Goal: Contribute content: Contribute content

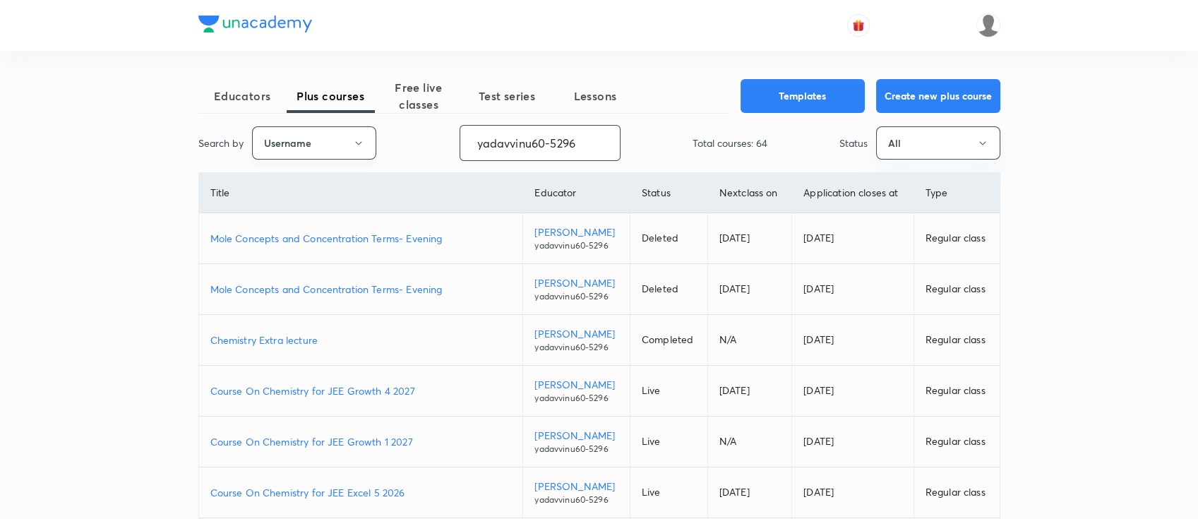
drag, startPoint x: 582, startPoint y: 144, endPoint x: 327, endPoint y: 142, distance: 255.6
click at [327, 142] on div "Search by Username yadavvinu60-5296 ​ Total courses: 64 Status All" at bounding box center [599, 143] width 802 height 36
paste input "DashKhan-457"
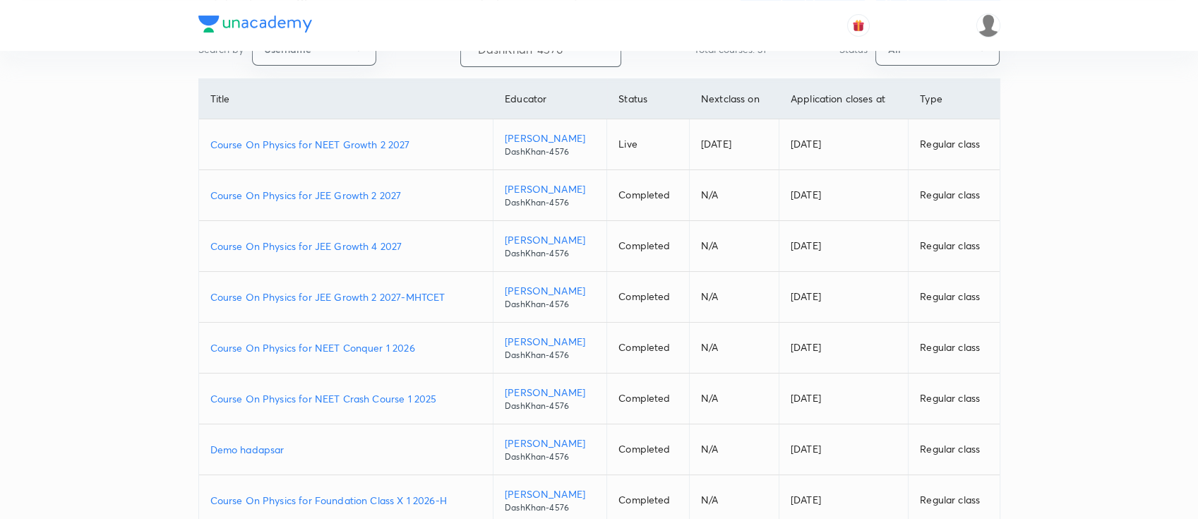
scroll to position [272, 0]
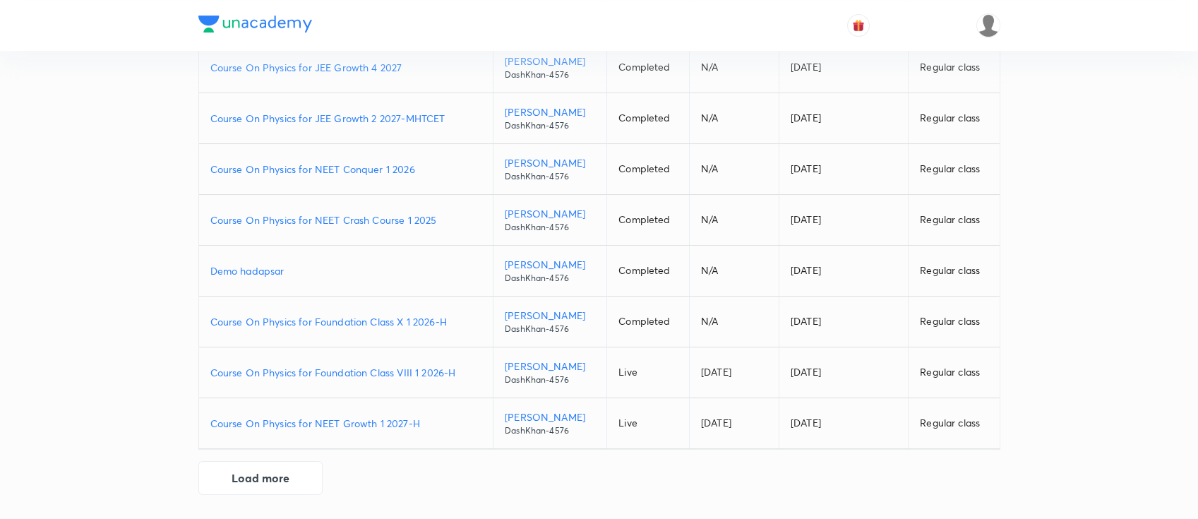
click at [465, 372] on p "Course On Physics for Foundation Class VIII 1 2026-H" at bounding box center [346, 372] width 272 height 15
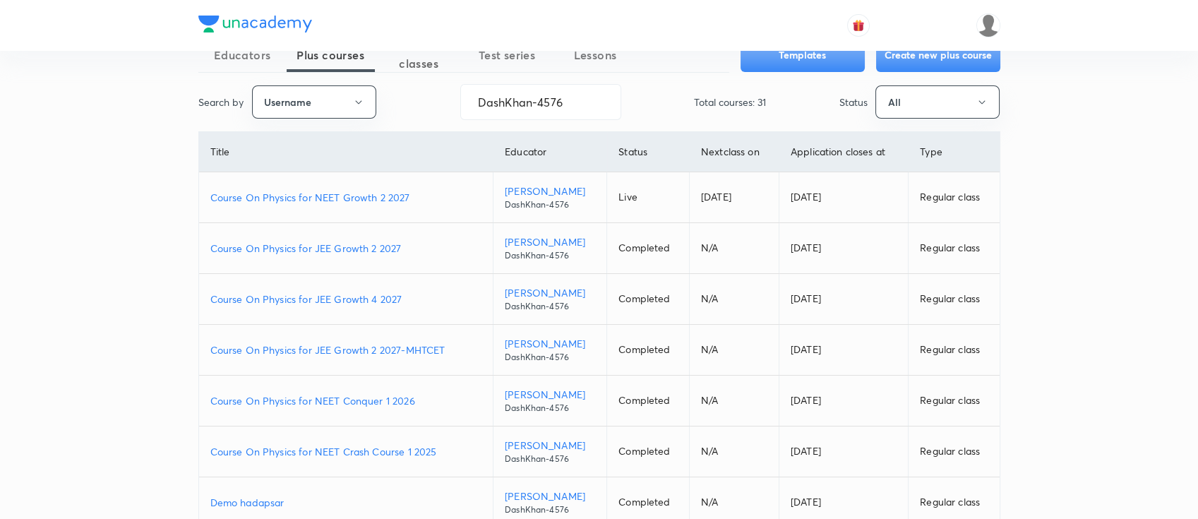
scroll to position [0, 0]
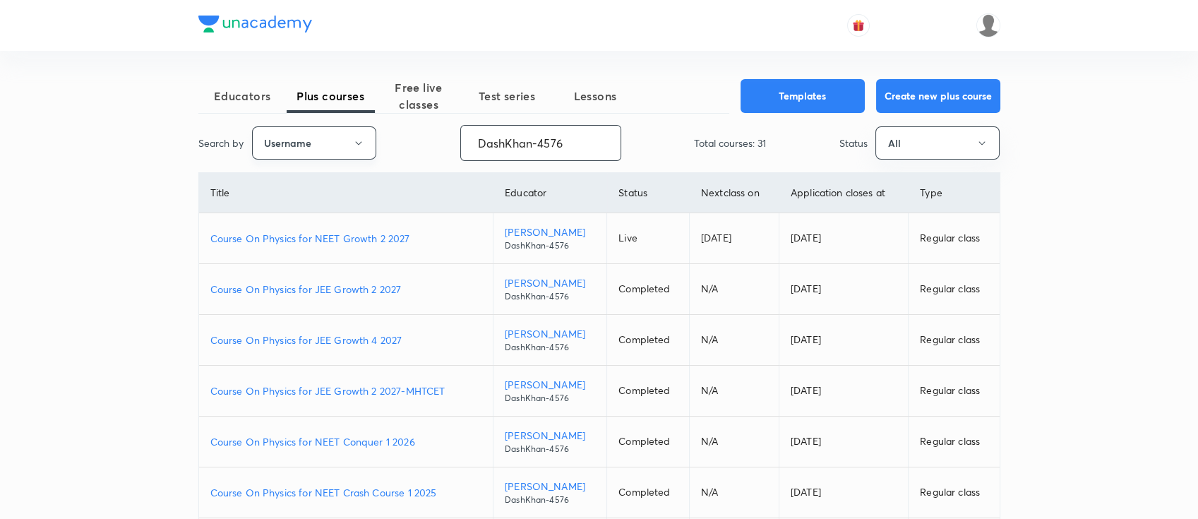
drag, startPoint x: 594, startPoint y: 138, endPoint x: 275, endPoint y: 146, distance: 319.9
click at [275, 146] on div "Search by Username DashKhan-4576 ​ Total courses: 31 Status All" at bounding box center [599, 143] width 802 height 36
paste input "nehaprk28"
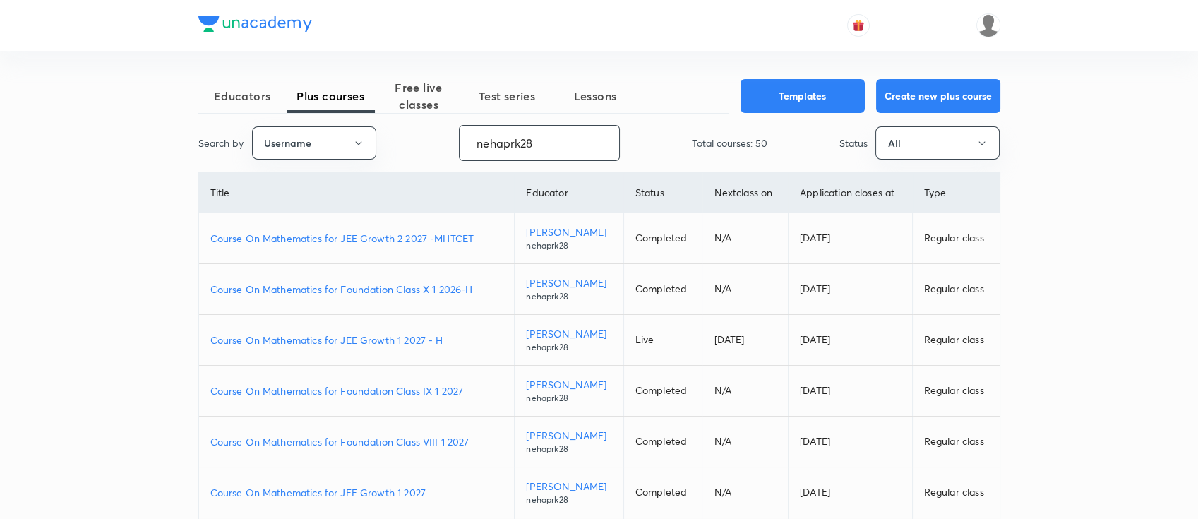
scroll to position [188, 0]
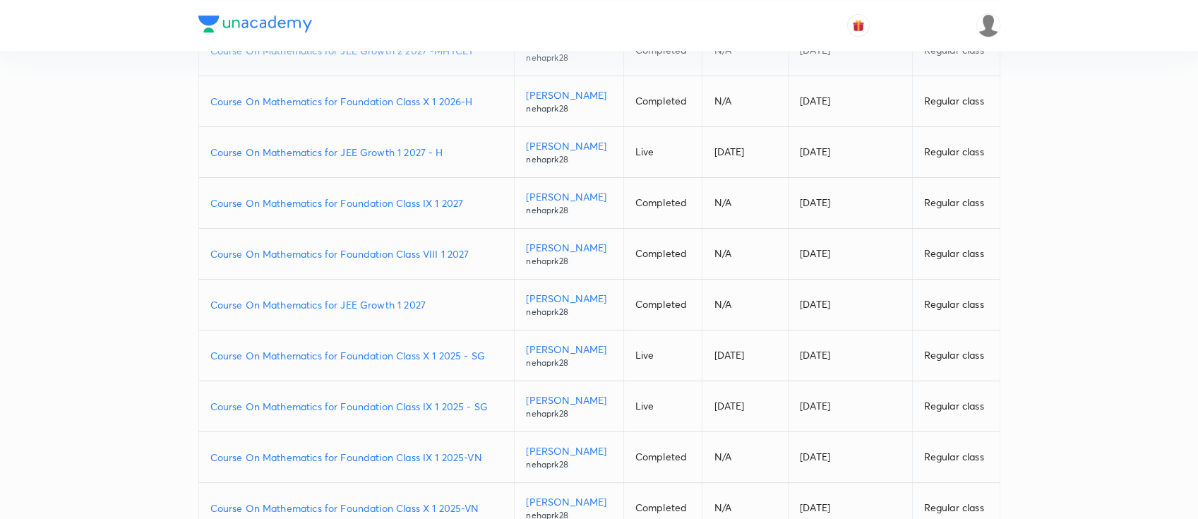
type input "nehaprk28"
click at [472, 210] on p "Course On Mathematics for Foundation Class IX 1 2027" at bounding box center [356, 203] width 293 height 15
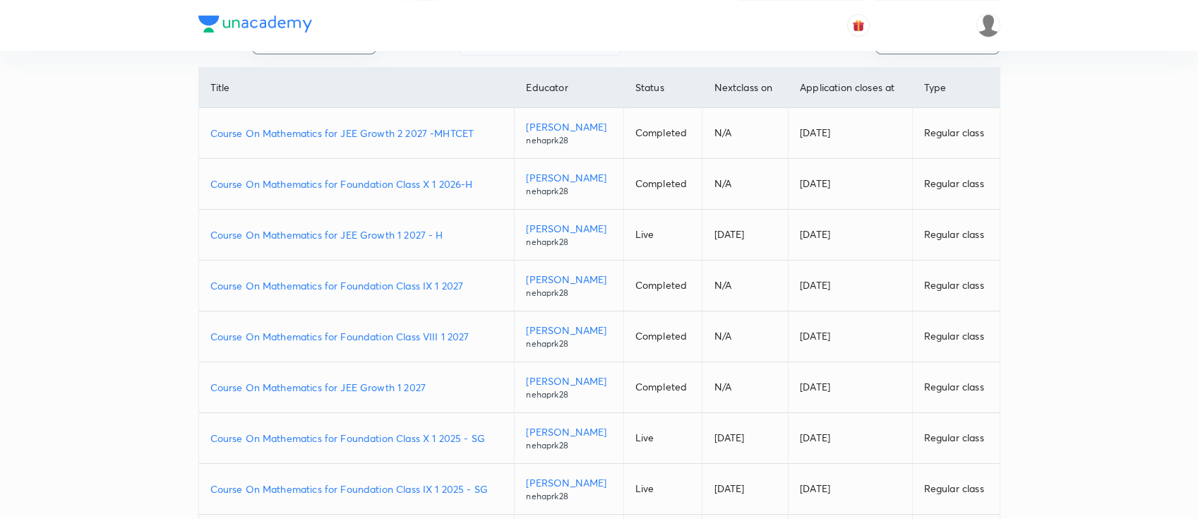
scroll to position [0, 0]
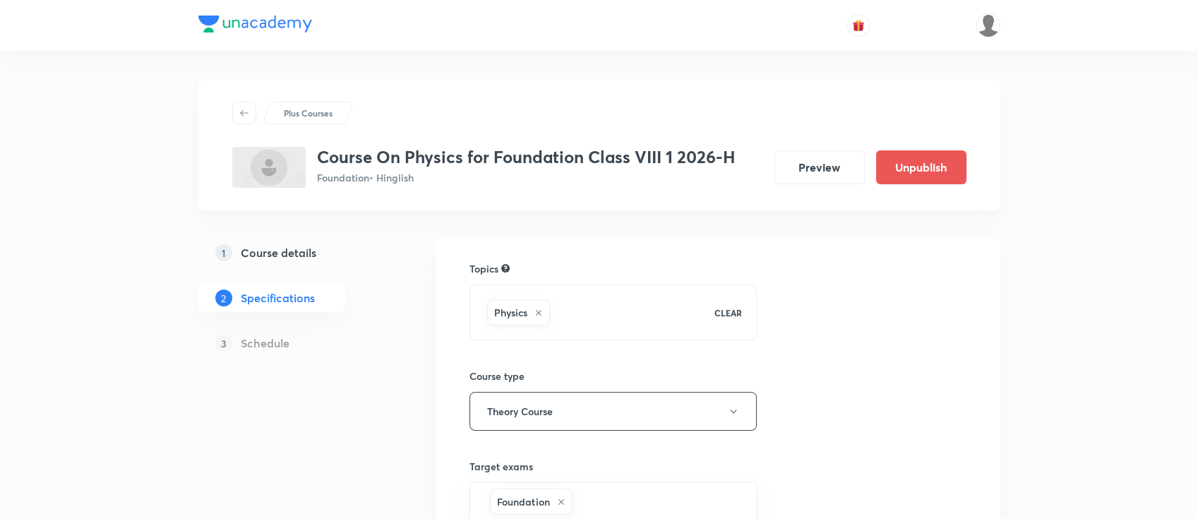
click at [314, 256] on h5 "Course details" at bounding box center [279, 252] width 76 height 17
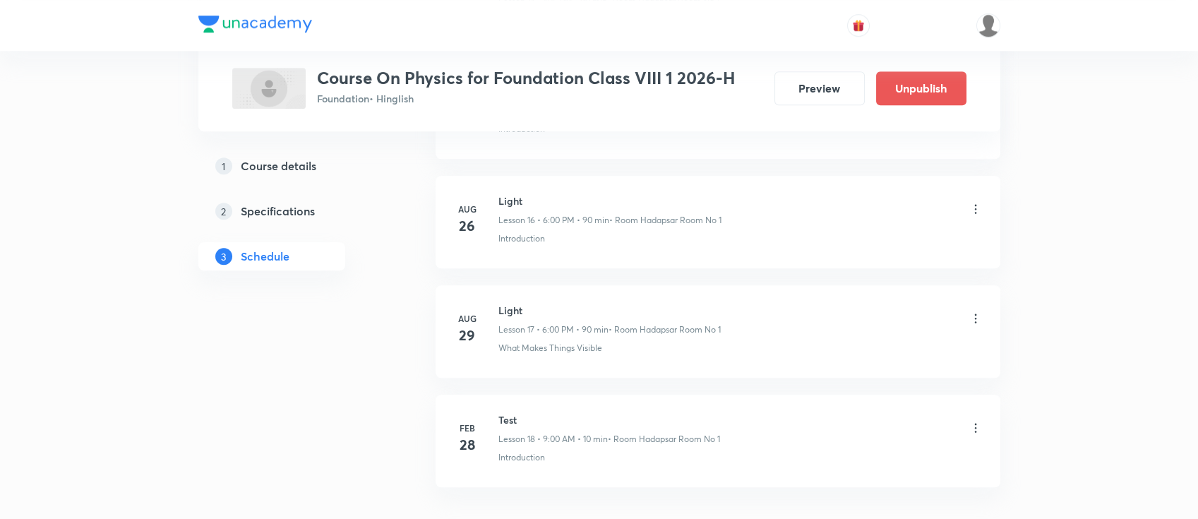
scroll to position [2579, 0]
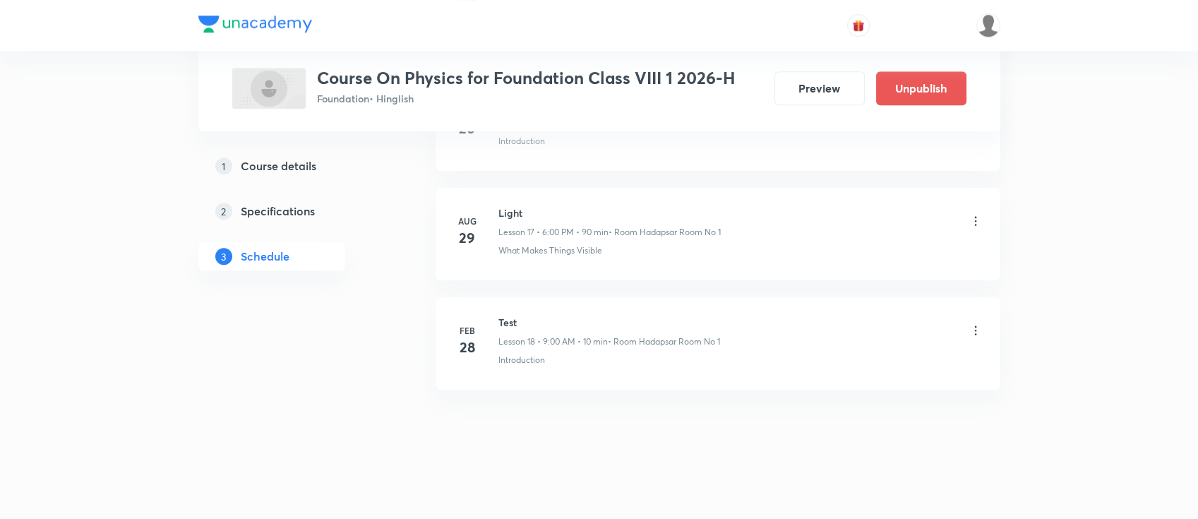
click at [504, 206] on h6 "Light" at bounding box center [609, 212] width 222 height 15
copy h6 "Light"
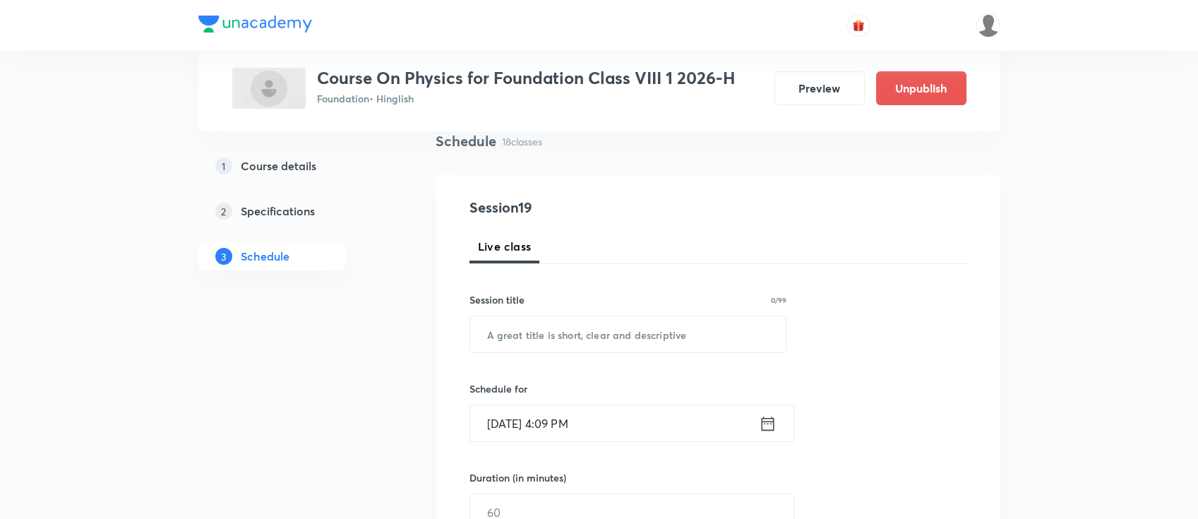
scroll to position [93, 0]
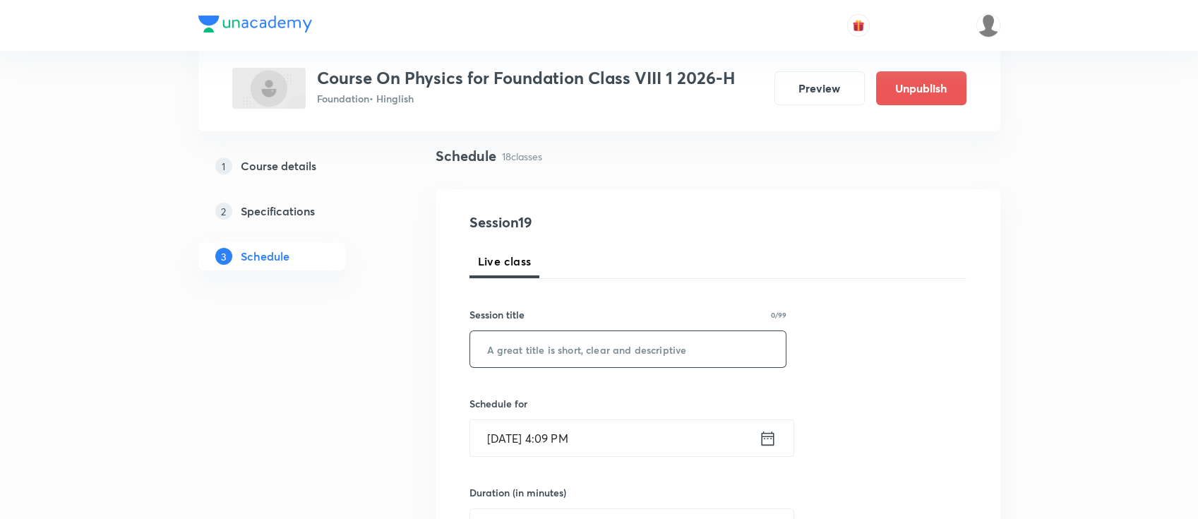
click at [649, 362] on input "text" at bounding box center [628, 349] width 316 height 36
paste input "Light"
type input "Light"
click at [767, 433] on icon at bounding box center [768, 439] width 18 height 20
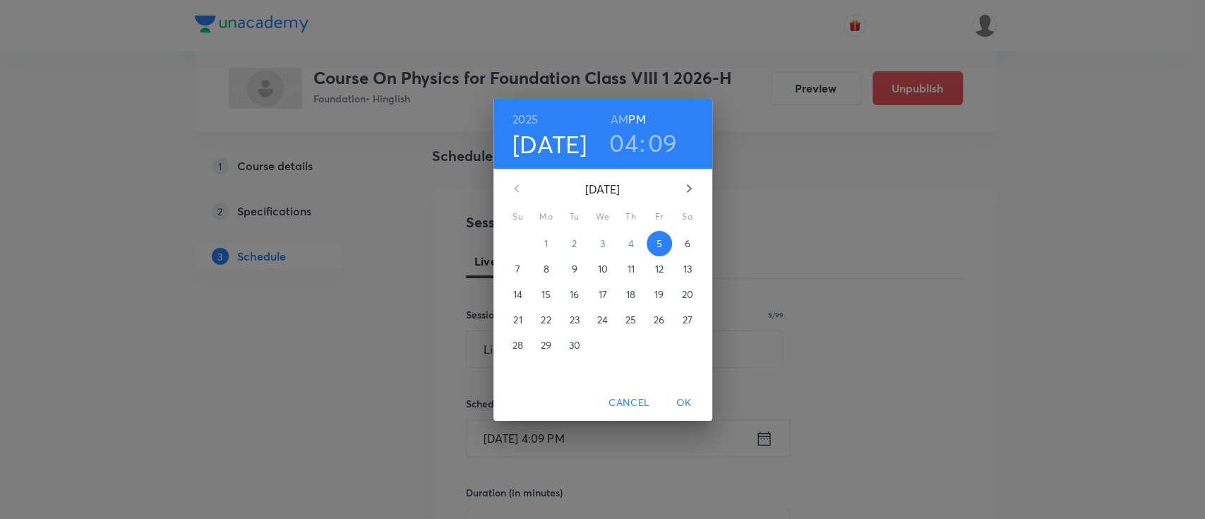
click at [664, 146] on h3 "09" at bounding box center [663, 143] width 30 height 30
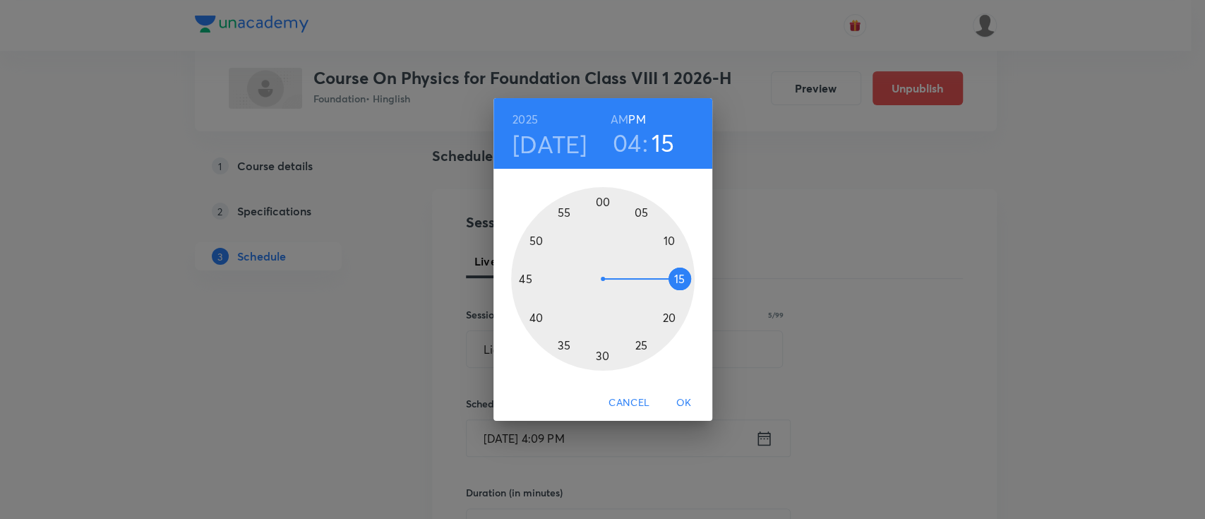
drag, startPoint x: 666, startPoint y: 243, endPoint x: 686, endPoint y: 282, distance: 43.9
click at [686, 282] on div at bounding box center [603, 279] width 184 height 184
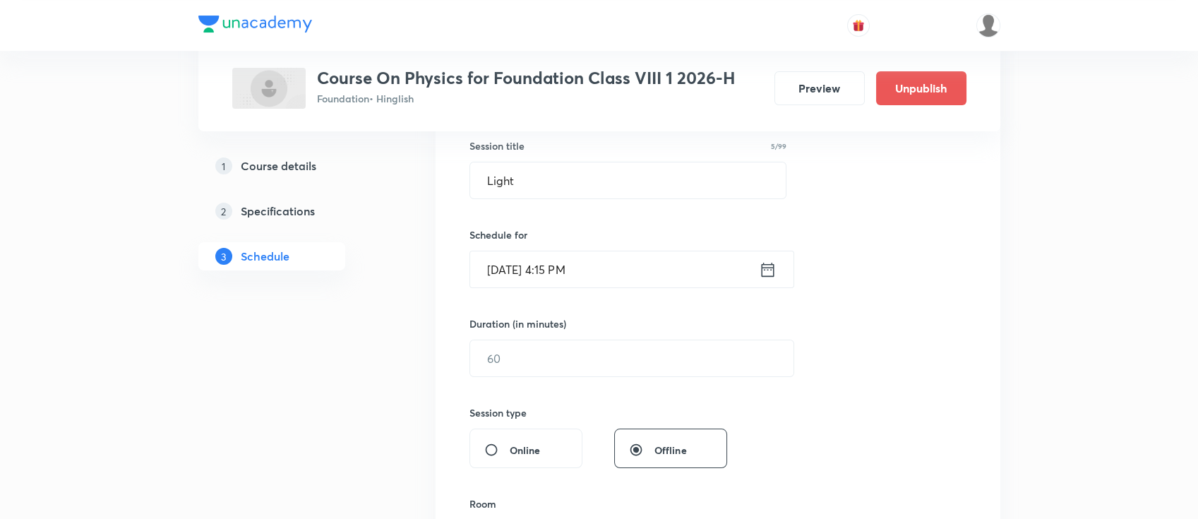
scroll to position [376, 0]
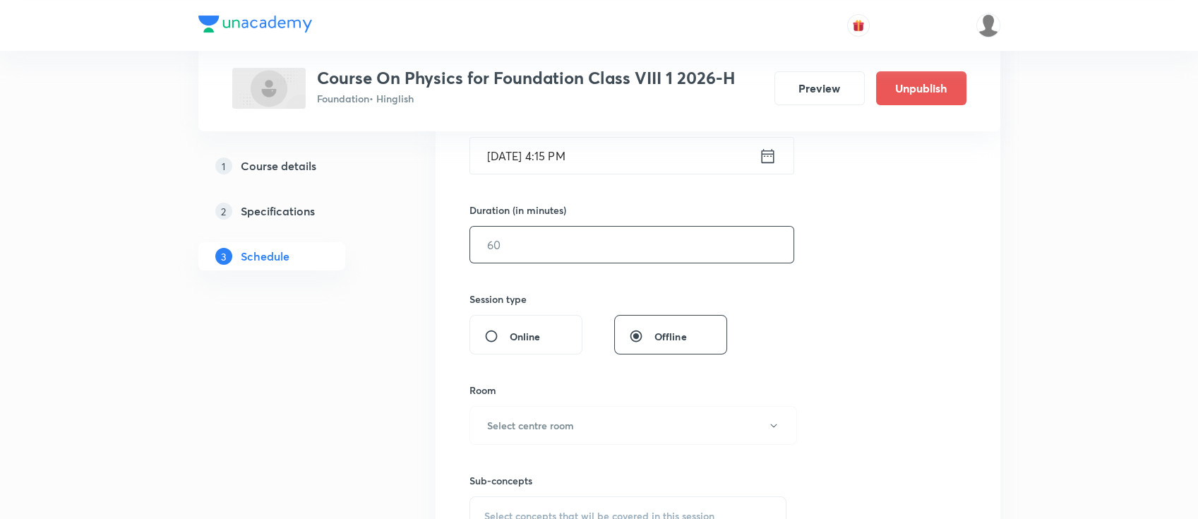
click at [642, 229] on input "text" at bounding box center [631, 245] width 323 height 36
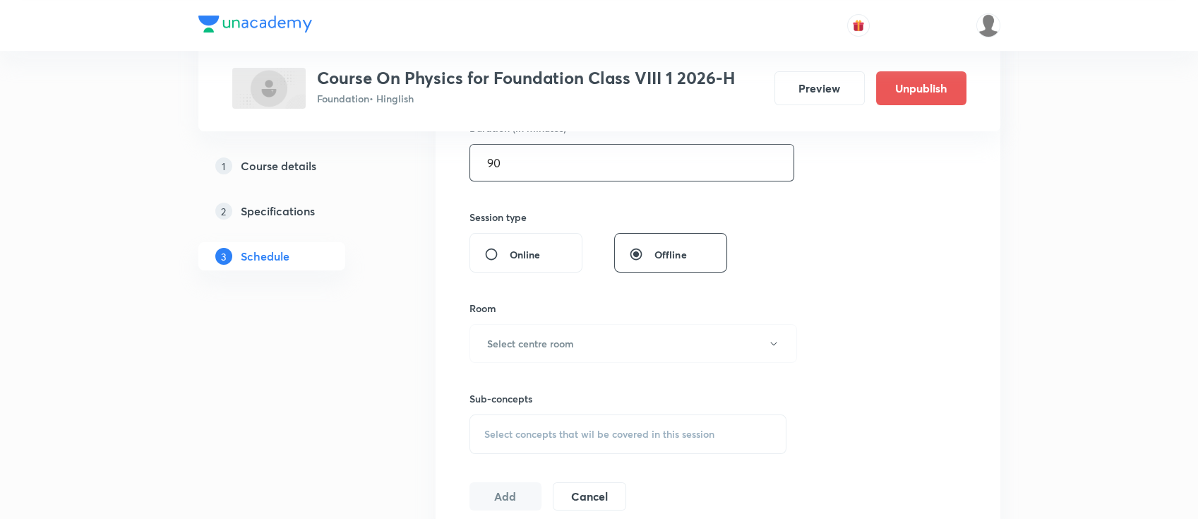
scroll to position [564, 0]
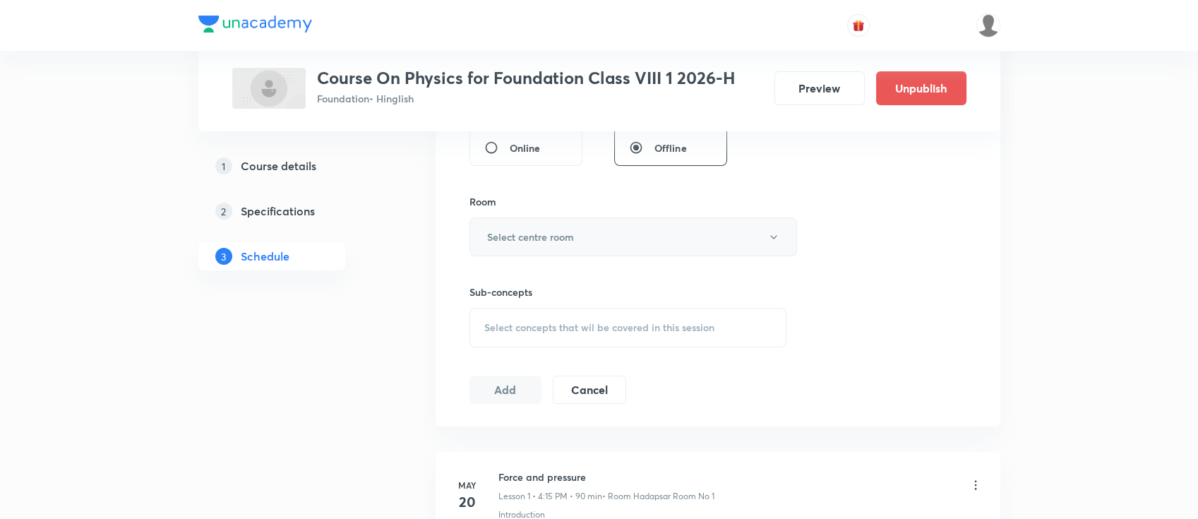
type input "90"
click at [585, 244] on button "Select centre room" at bounding box center [633, 236] width 328 height 39
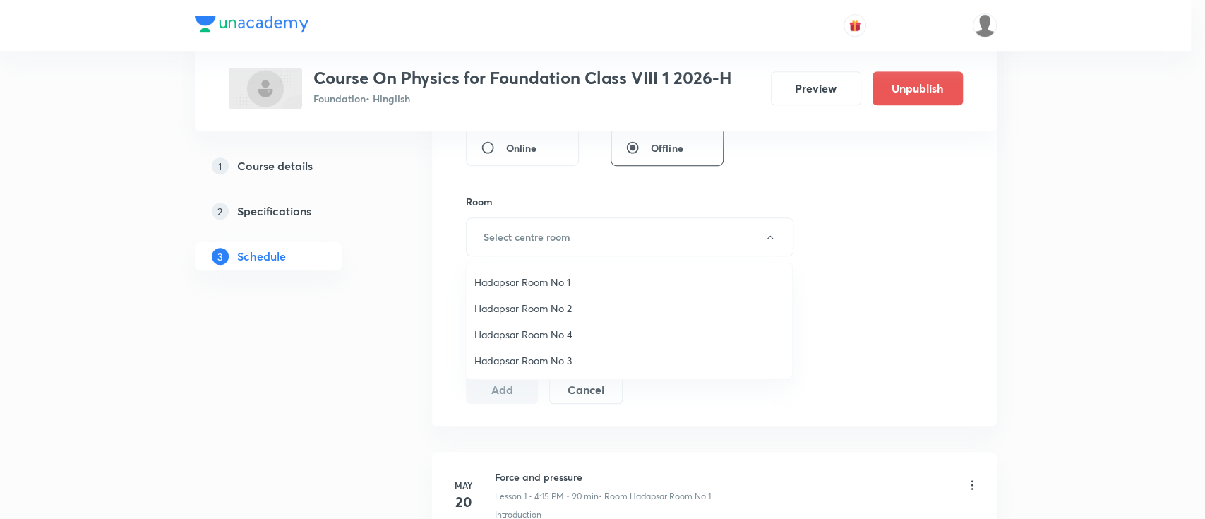
click at [566, 316] on li "Hadapsar Room No 2" at bounding box center [629, 308] width 326 height 26
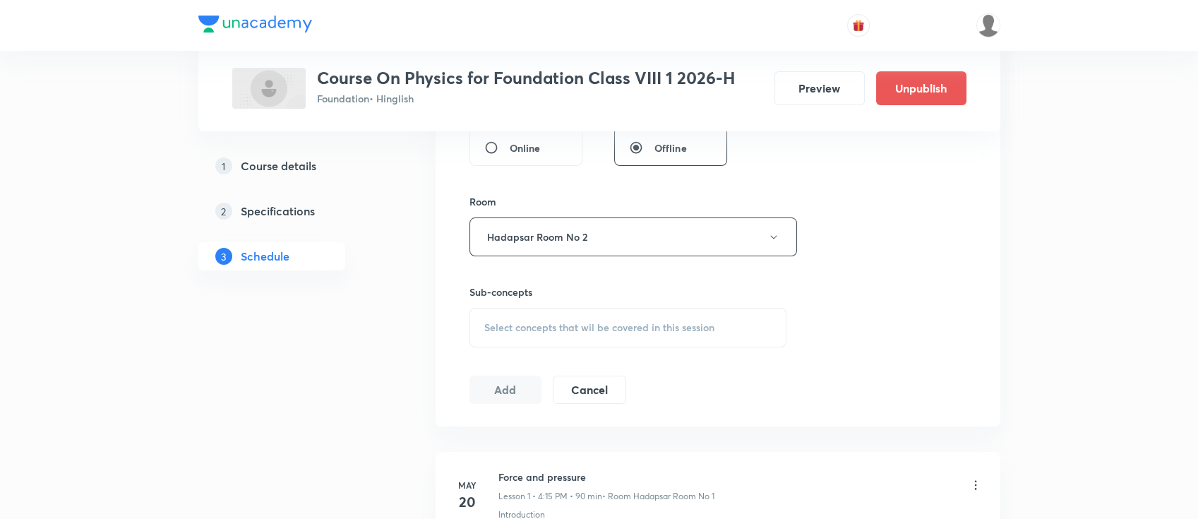
click at [588, 322] on span "Select concepts that wil be covered in this session" at bounding box center [599, 327] width 230 height 11
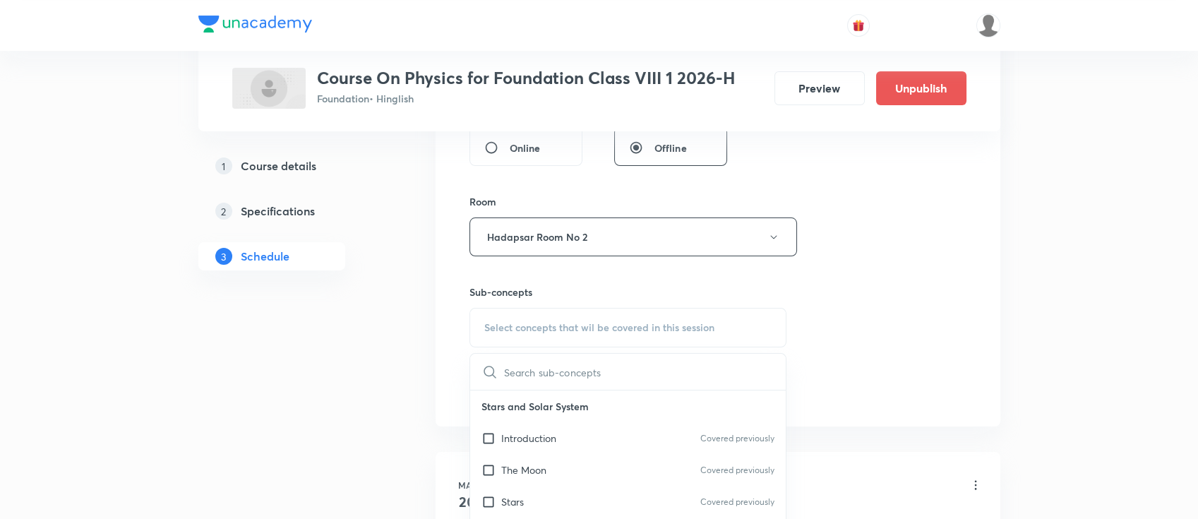
scroll to position [752, 0]
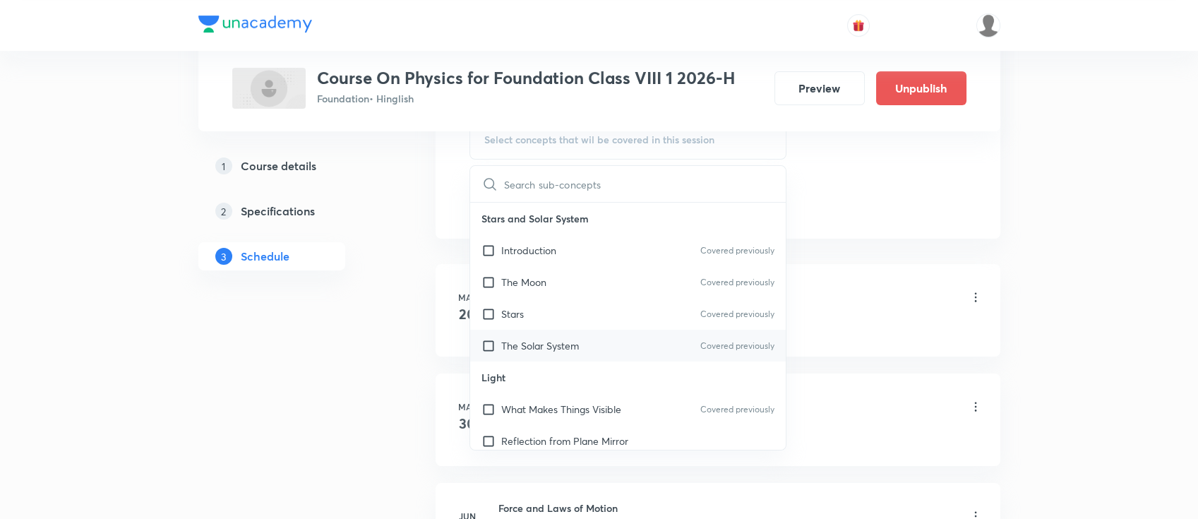
click at [561, 342] on p "The Solar System" at bounding box center [540, 345] width 78 height 15
checkbox input "true"
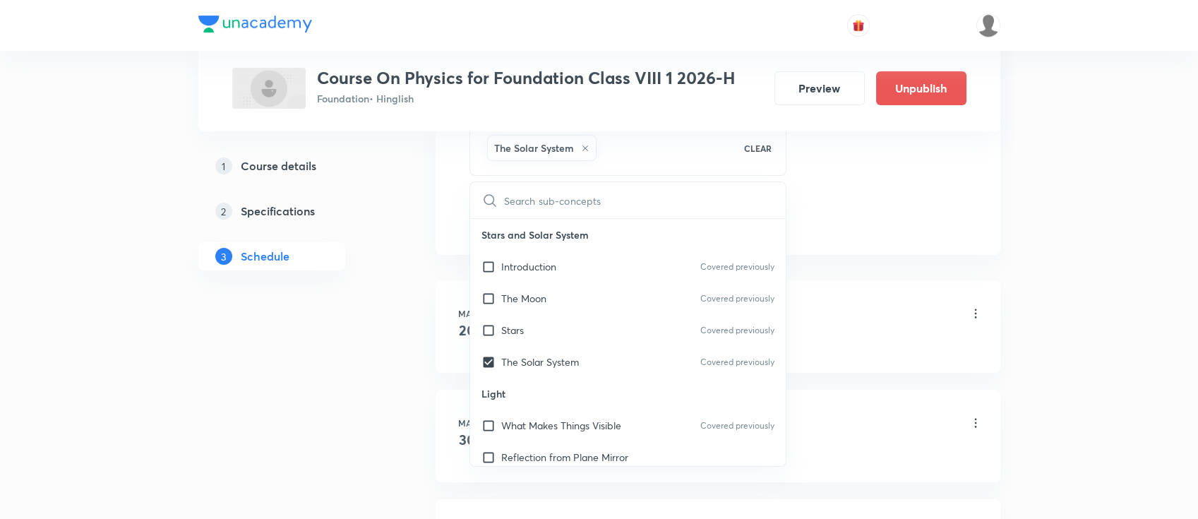
drag, startPoint x: 930, startPoint y: 203, endPoint x: 875, endPoint y: 234, distance: 62.6
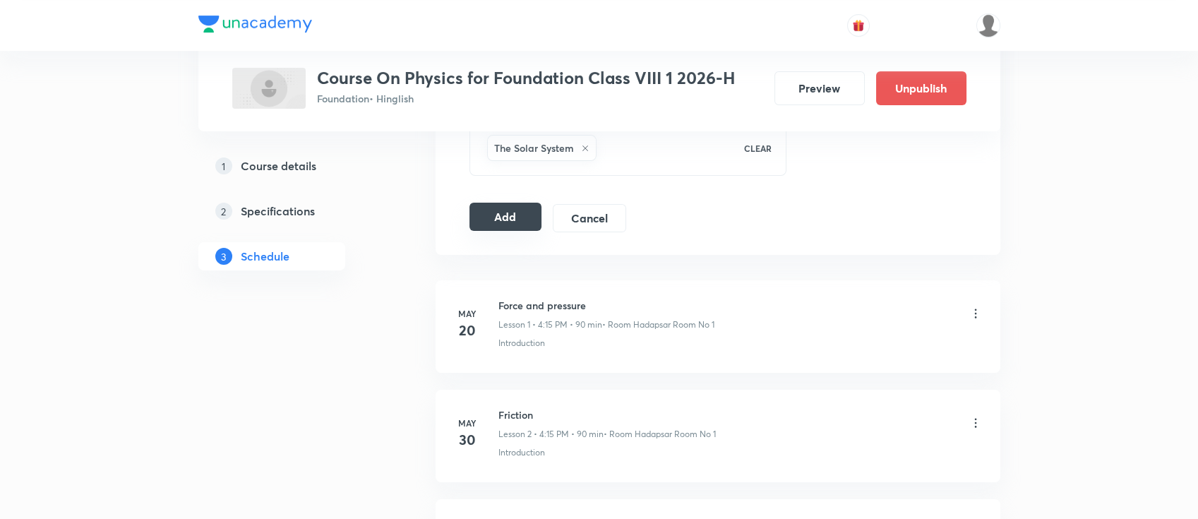
click at [517, 211] on button "Add" at bounding box center [505, 217] width 73 height 28
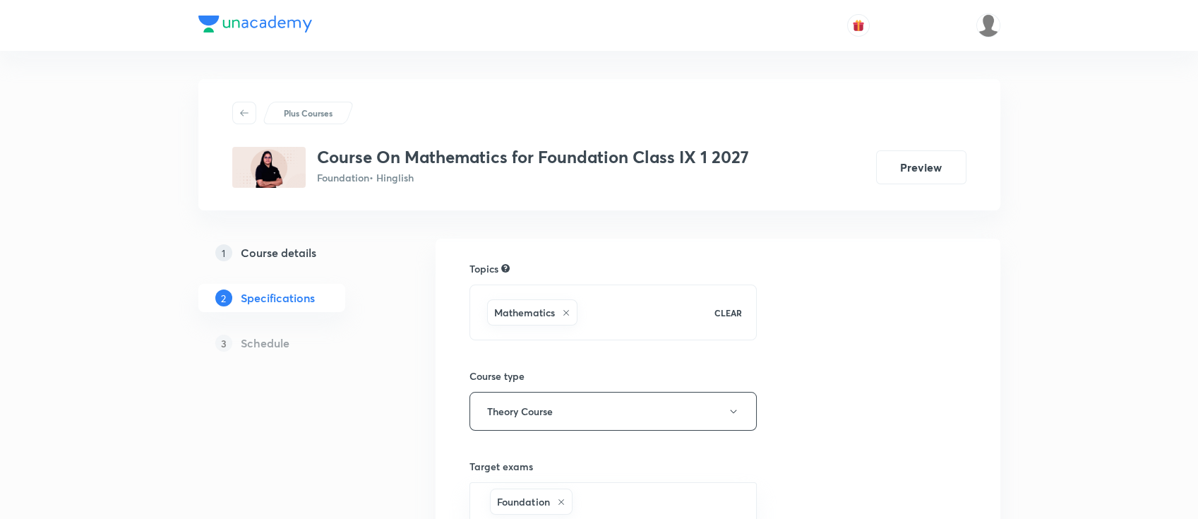
click at [260, 259] on h5 "Course details" at bounding box center [279, 252] width 76 height 17
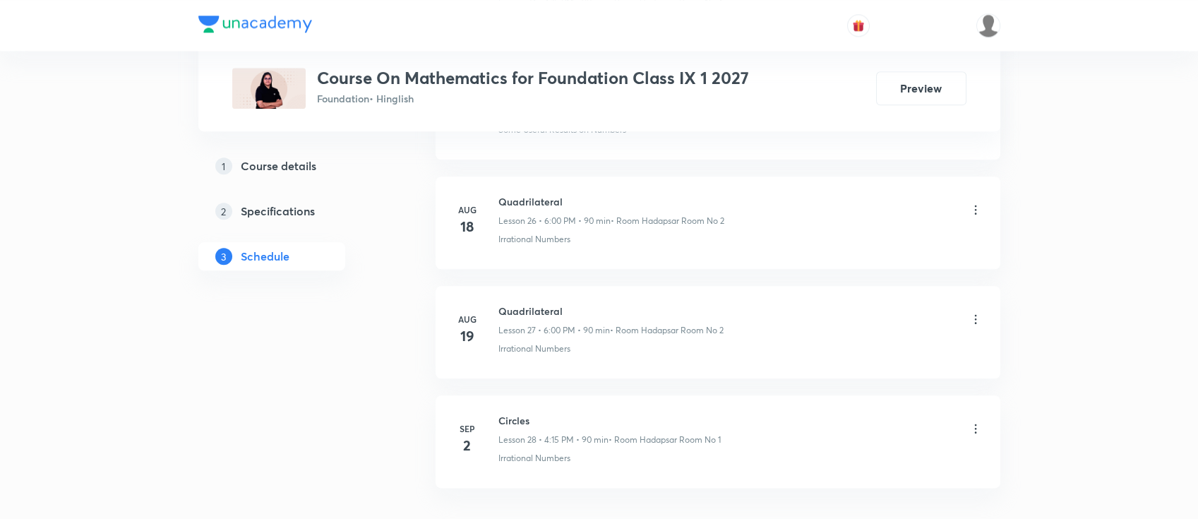
scroll to position [3671, 0]
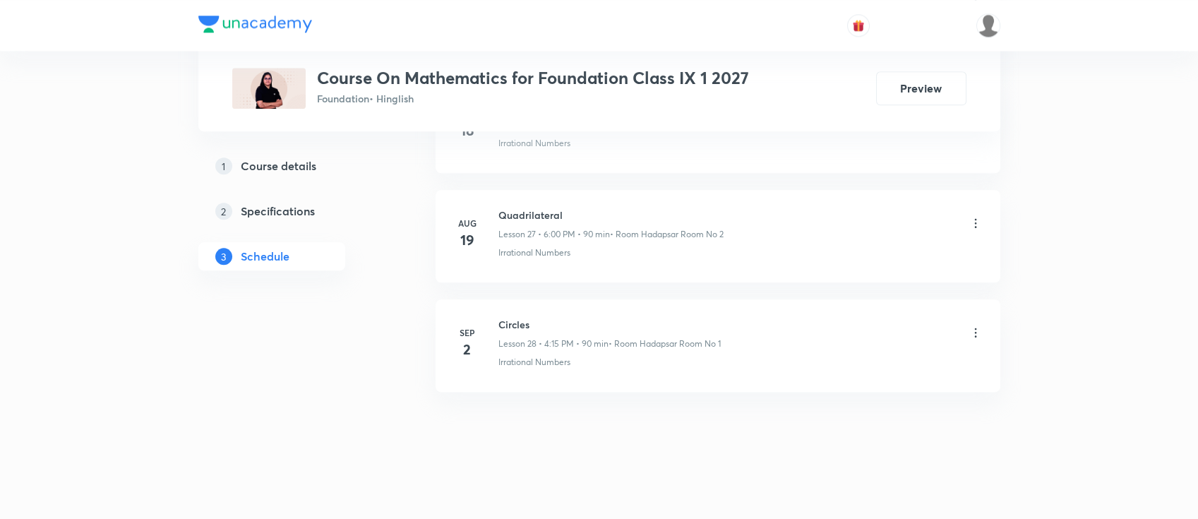
click at [515, 317] on h6 "Circles" at bounding box center [609, 324] width 222 height 15
copy h6 "Circles"
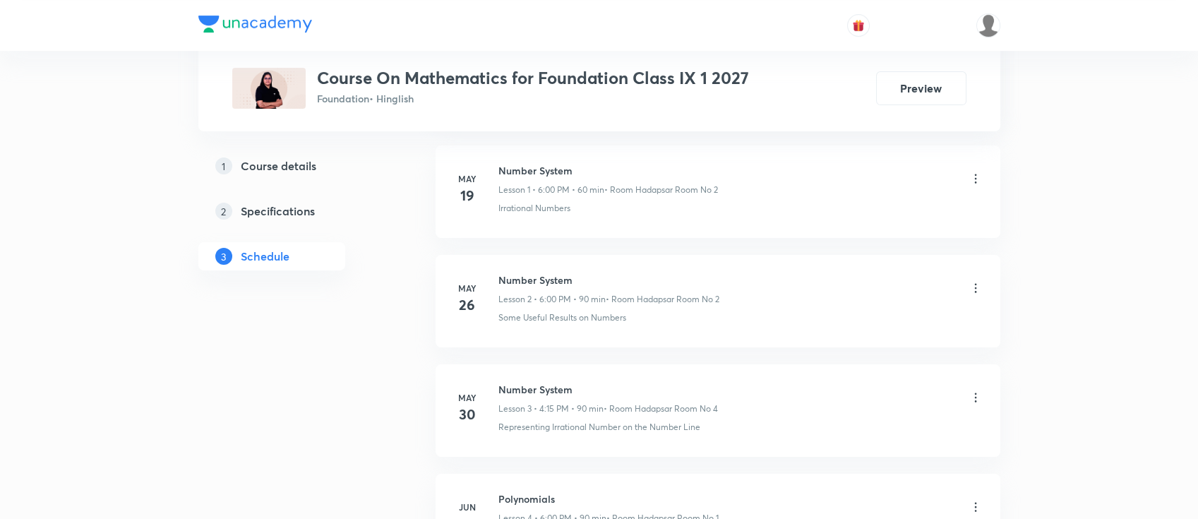
scroll to position [0, 0]
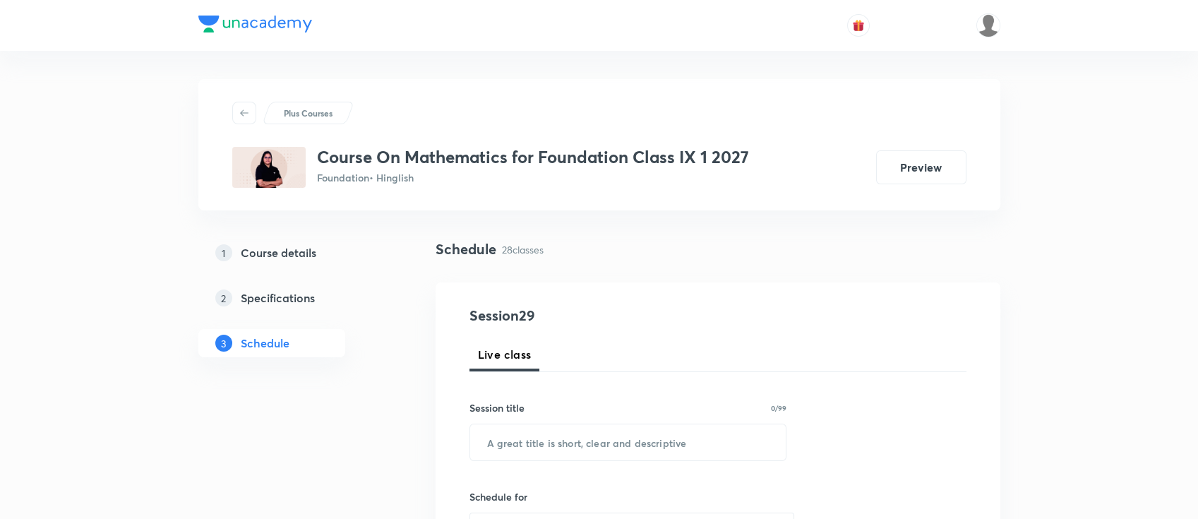
click at [648, 450] on input "text" at bounding box center [628, 442] width 316 height 36
paste input "Circles"
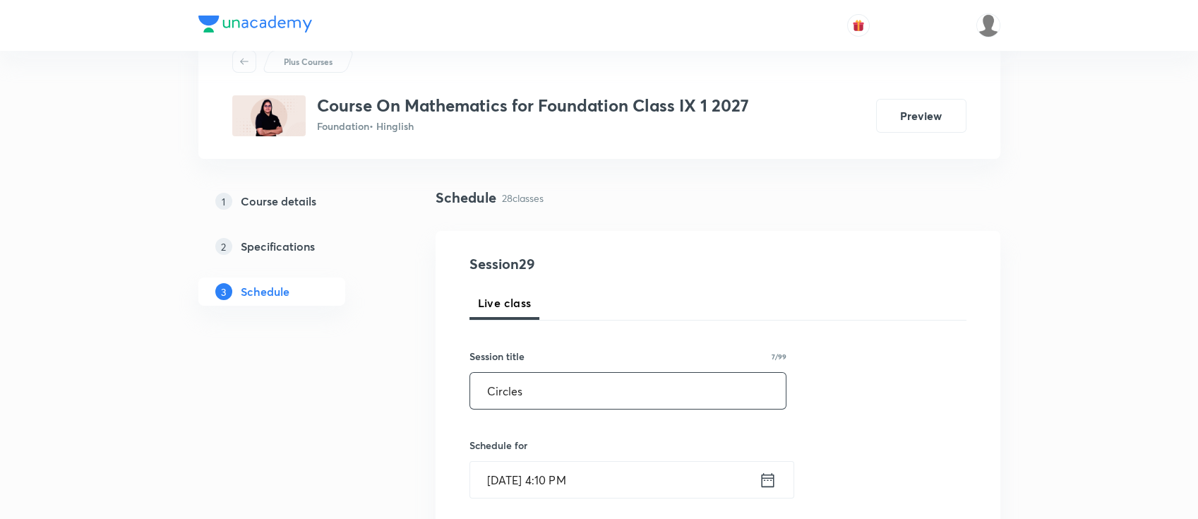
scroll to position [94, 0]
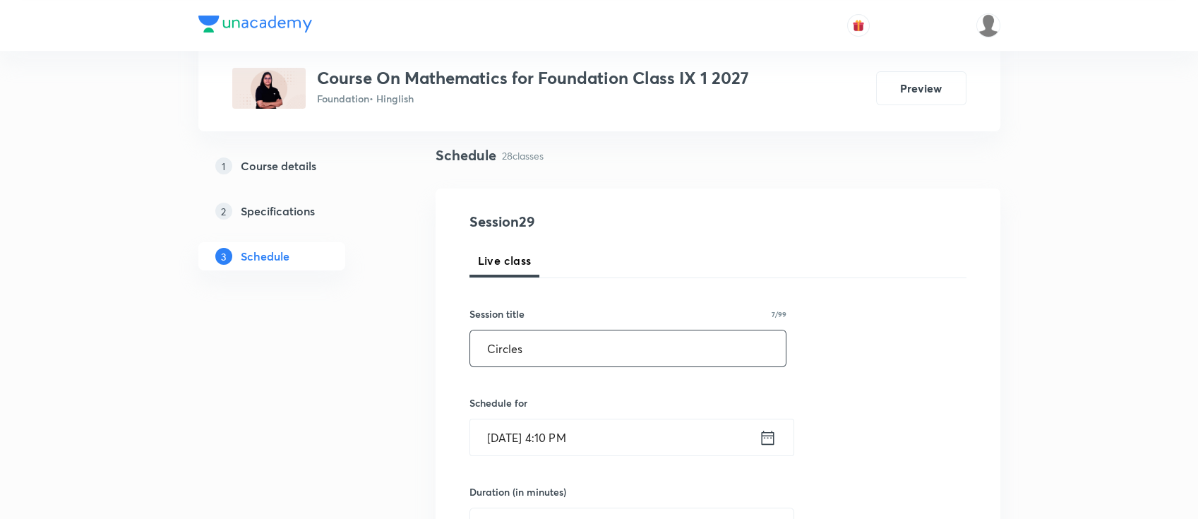
type input "Circles"
click at [760, 438] on icon at bounding box center [768, 438] width 18 height 20
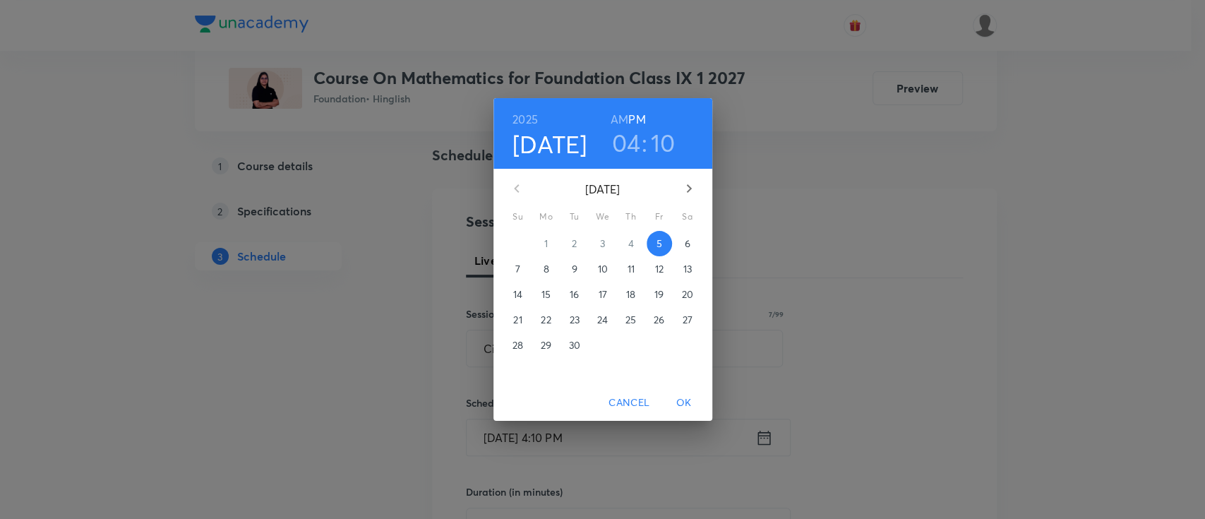
click at [665, 150] on h3 "10" at bounding box center [663, 143] width 25 height 30
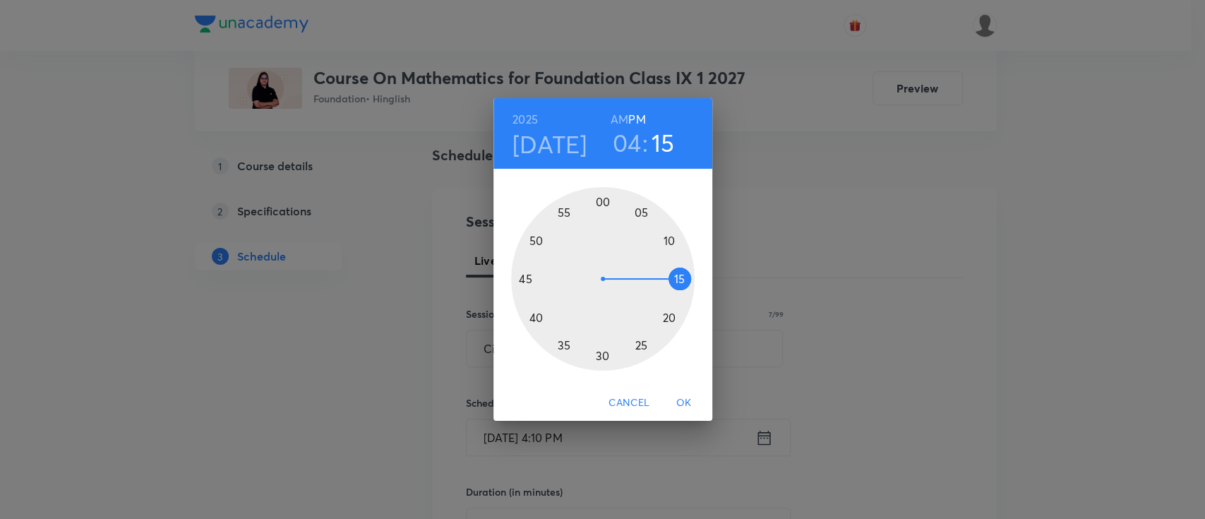
drag, startPoint x: 672, startPoint y: 234, endPoint x: 684, endPoint y: 280, distance: 47.4
click at [684, 280] on div at bounding box center [603, 279] width 184 height 184
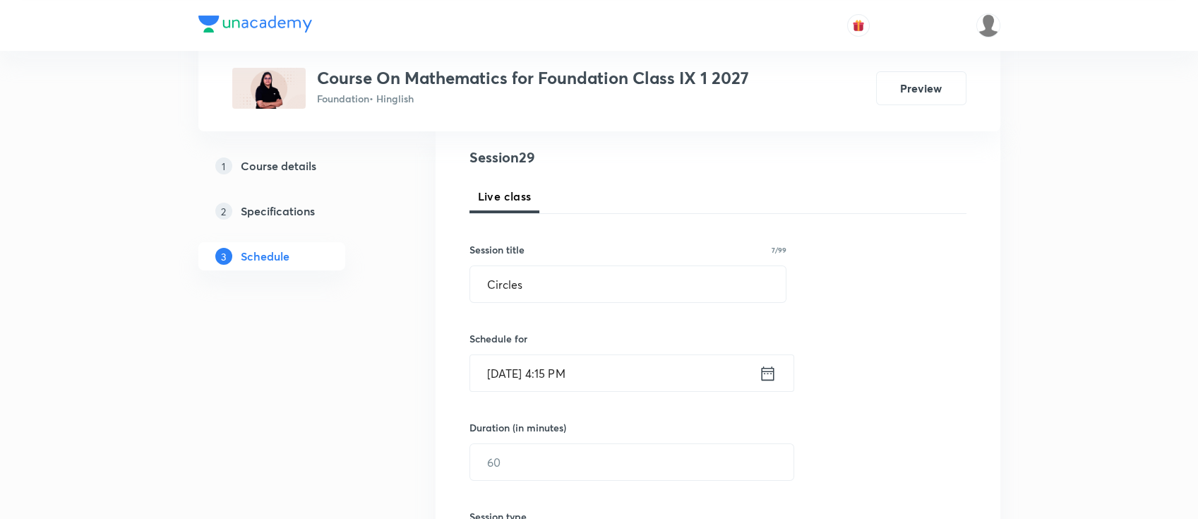
scroll to position [188, 0]
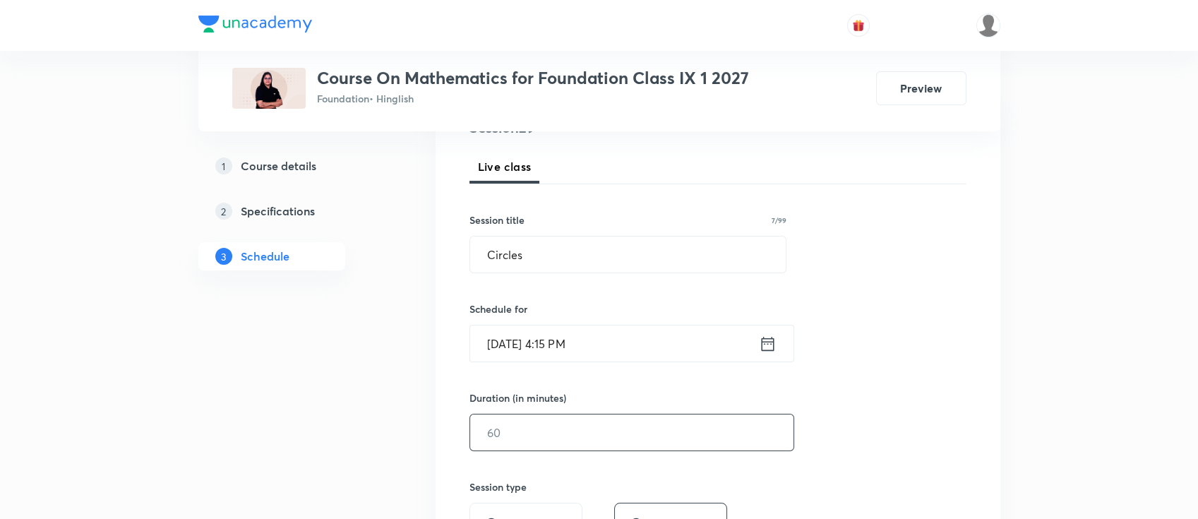
click at [650, 431] on input "text" at bounding box center [631, 432] width 323 height 36
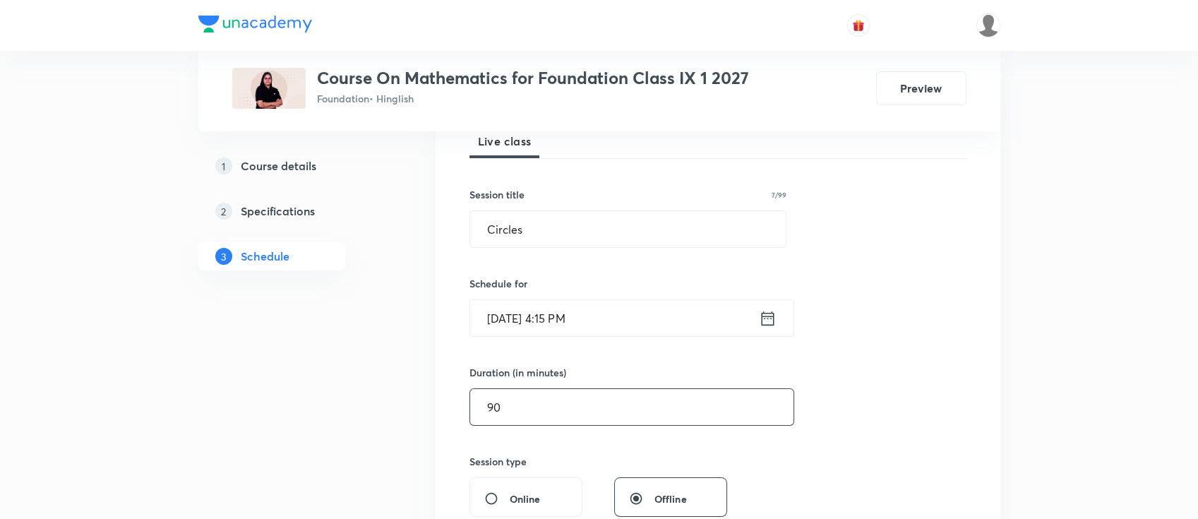
scroll to position [470, 0]
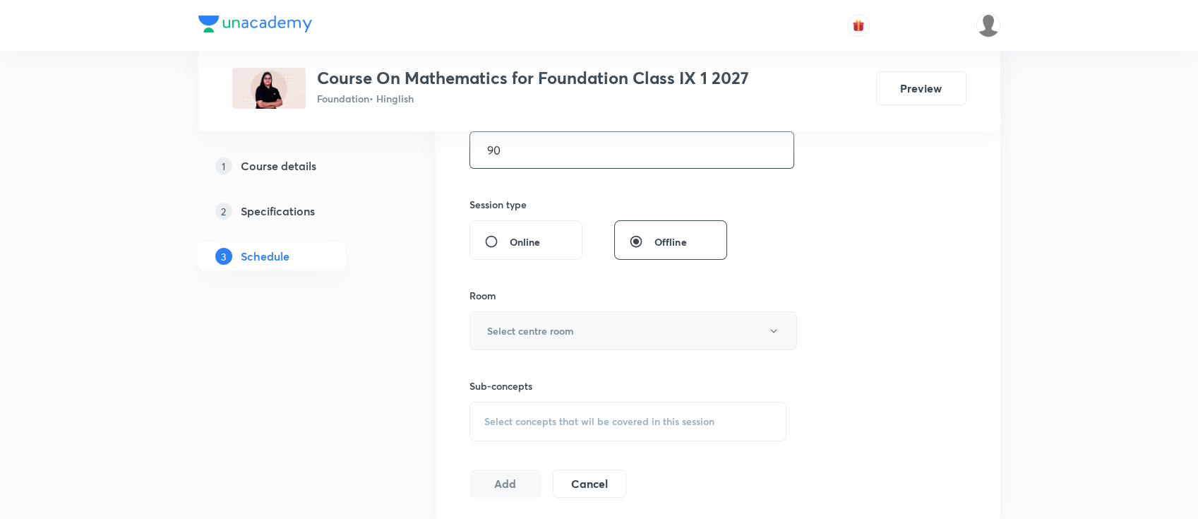
type input "90"
click at [573, 325] on h6 "Select centre room" at bounding box center [530, 330] width 87 height 15
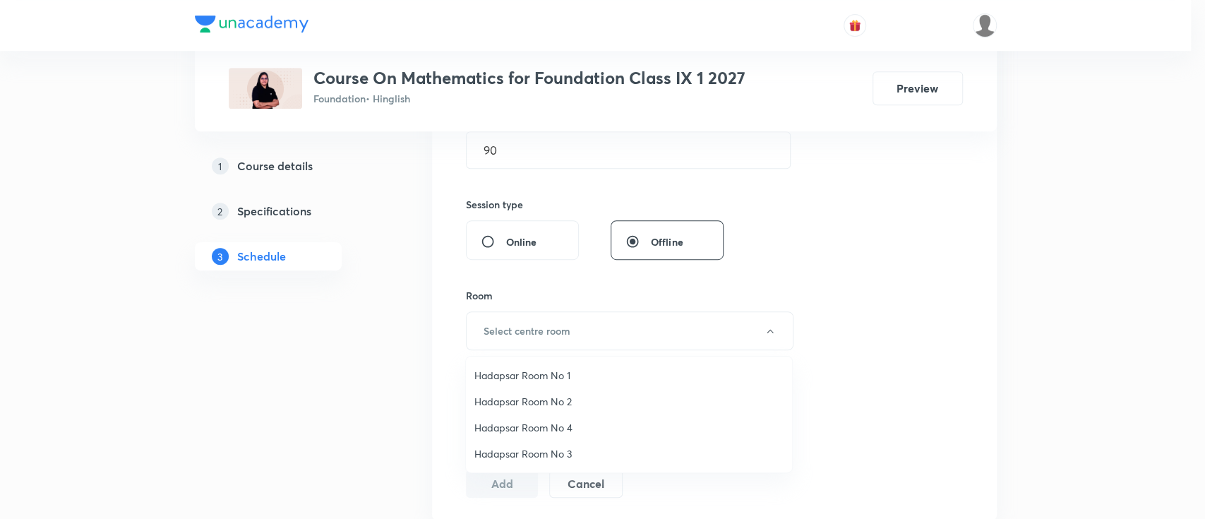
click at [551, 371] on span "Hadapsar Room No 1" at bounding box center [628, 375] width 309 height 15
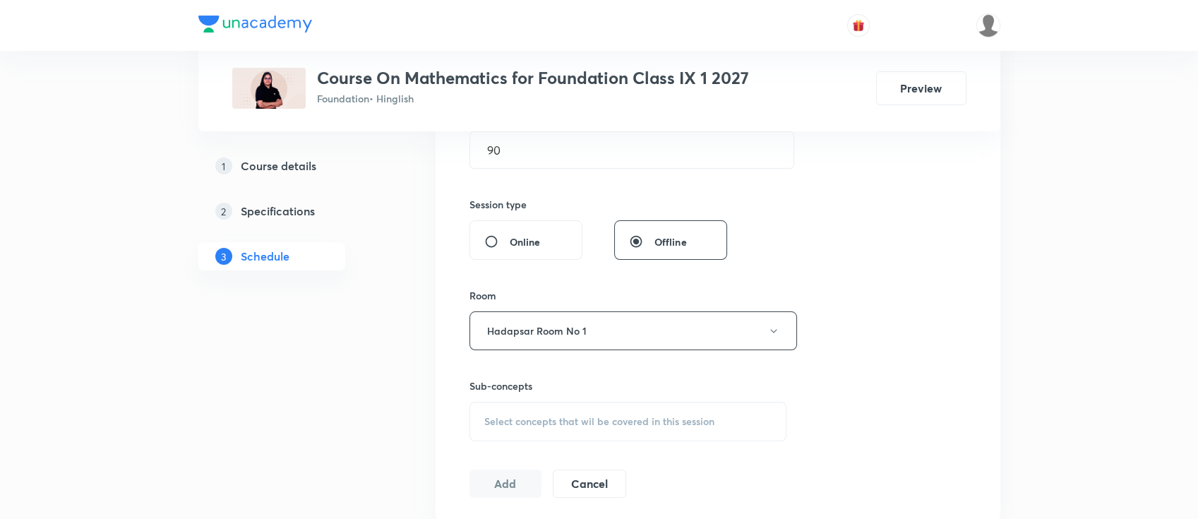
click at [668, 425] on span "Select concepts that wil be covered in this session" at bounding box center [599, 421] width 230 height 11
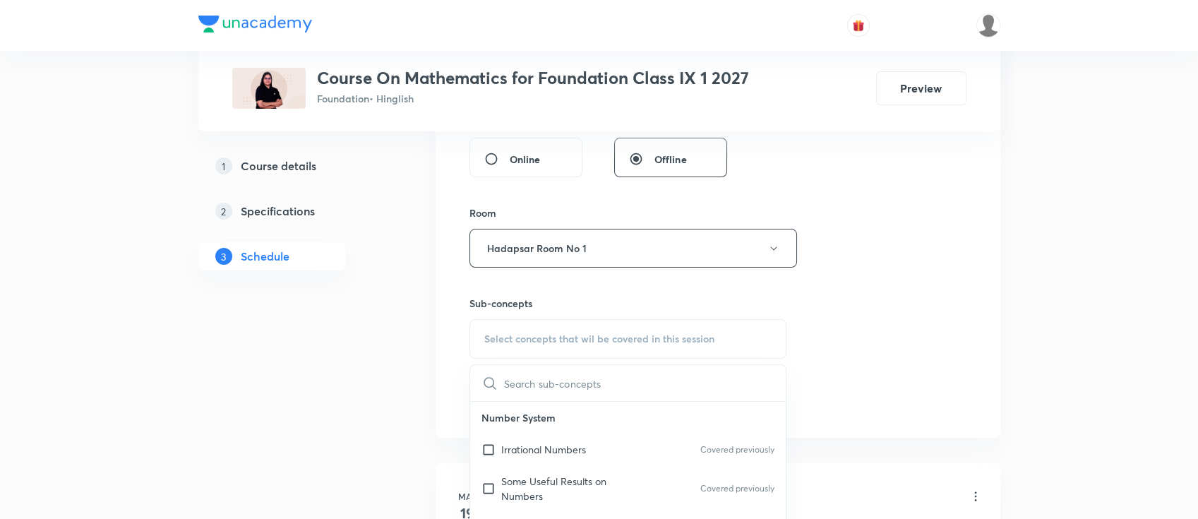
scroll to position [565, 0]
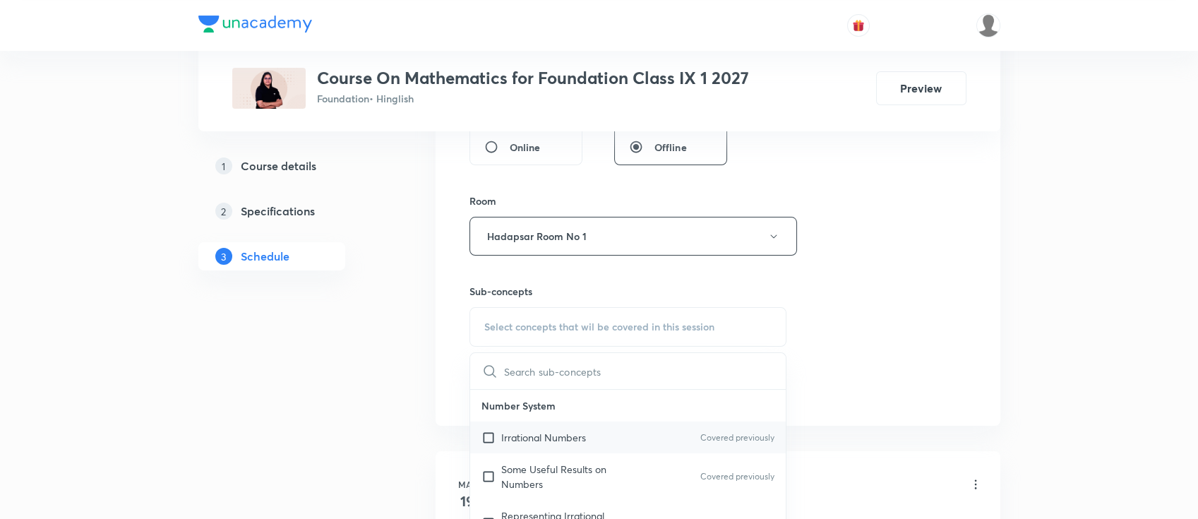
click at [625, 433] on div "Irrational Numbers Covered previously" at bounding box center [628, 437] width 316 height 32
checkbox input "true"
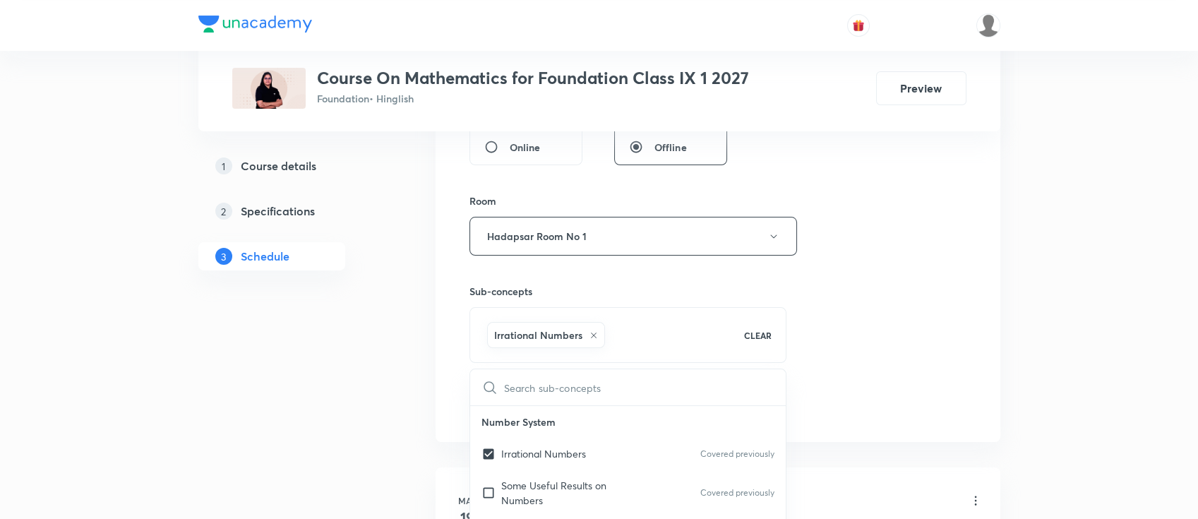
click at [840, 339] on div "Session 29 Live class Session title 7/99 Circles ​ Schedule for Sep 5, 2025, 4:…" at bounding box center [717, 79] width 497 height 679
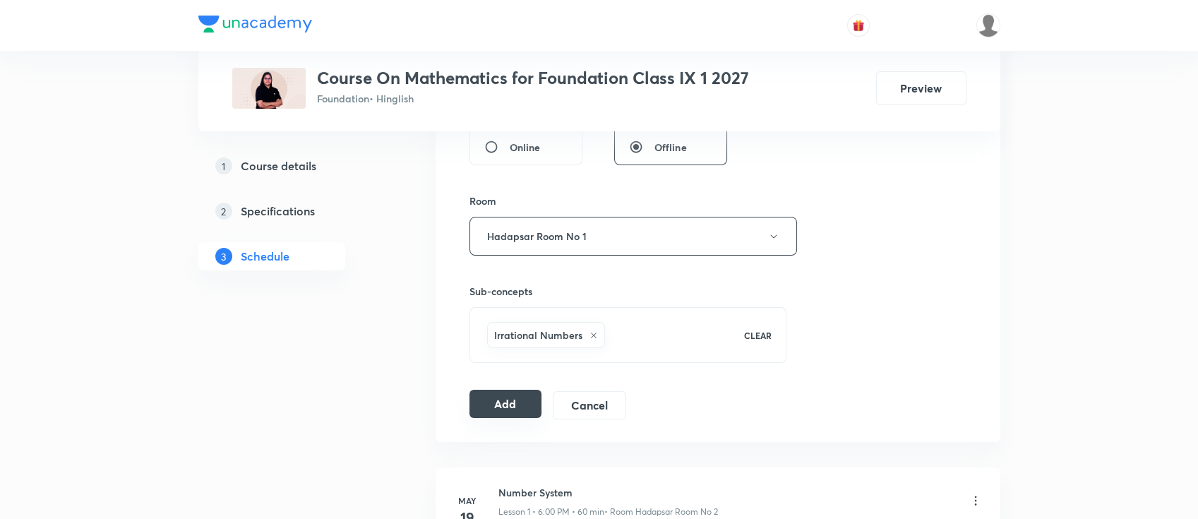
click at [513, 404] on button "Add" at bounding box center [505, 404] width 73 height 28
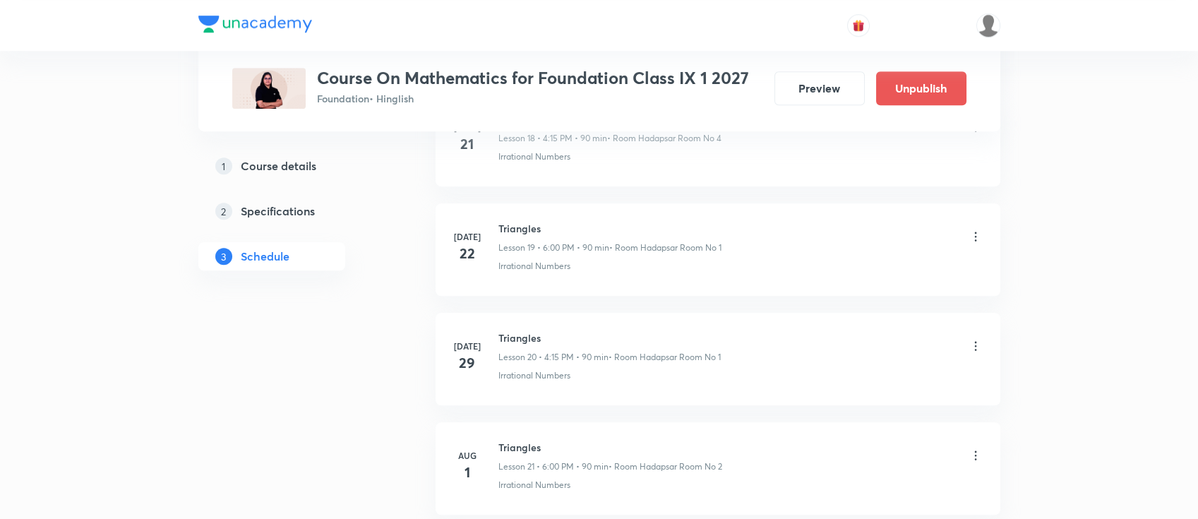
scroll to position [3132, 0]
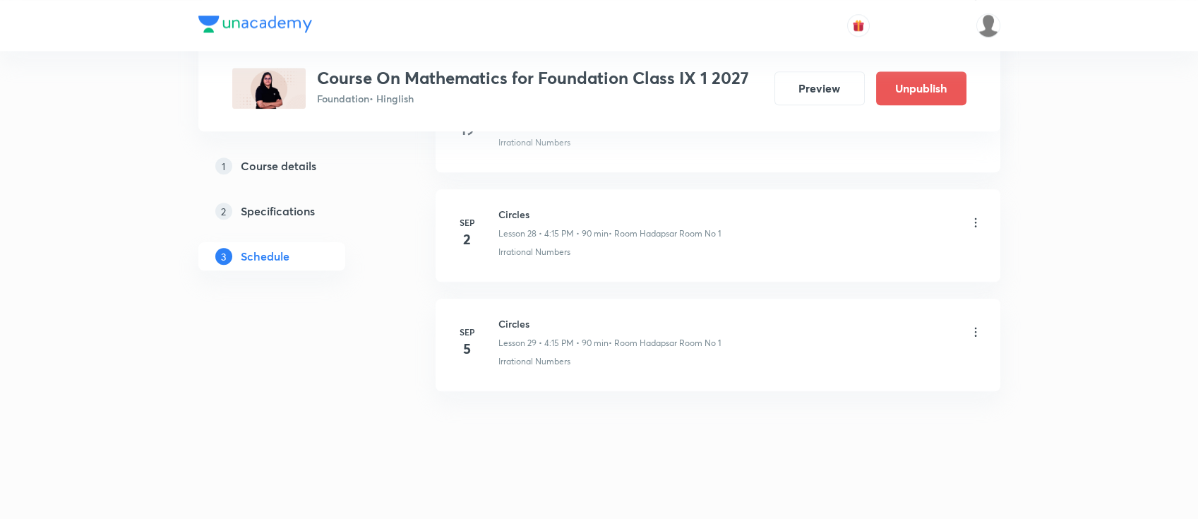
click at [519, 317] on h6 "Circles" at bounding box center [609, 323] width 222 height 15
